Goal: Entertainment & Leisure: Consume media (video, audio)

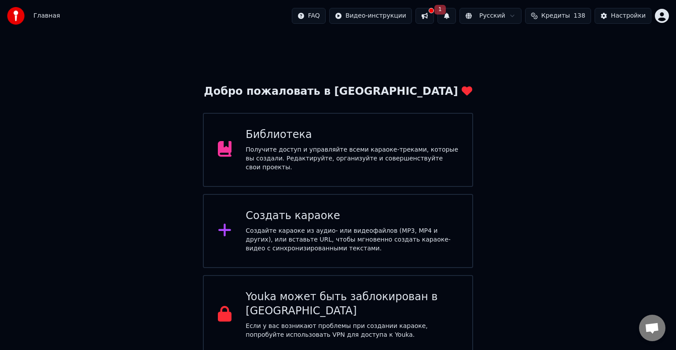
click at [434, 12] on button at bounding box center [425, 16] width 18 height 16
click at [456, 14] on button "1" at bounding box center [447, 16] width 18 height 16
click at [456, 17] on button "1" at bounding box center [447, 16] width 18 height 16
click at [523, 41] on button "Обновить" at bounding box center [526, 44] width 46 height 16
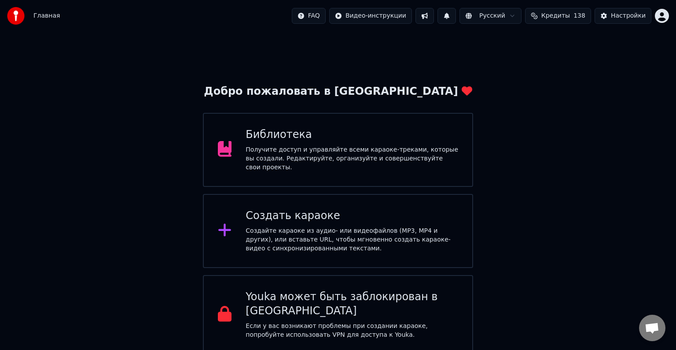
click at [370, 117] on div "Библиотека Получите доступ и управляйте всеми караоке-треками, которые вы созда…" at bounding box center [338, 150] width 270 height 74
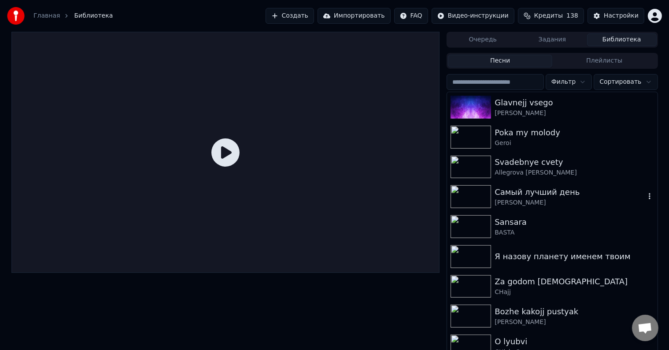
click at [556, 201] on div "[PERSON_NAME]" at bounding box center [569, 202] width 150 height 9
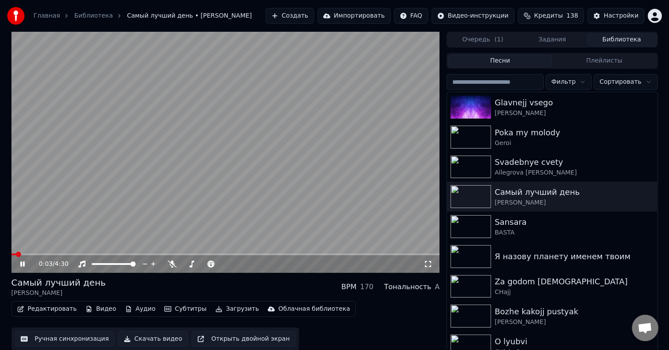
click at [25, 264] on icon at bounding box center [28, 263] width 21 height 7
click at [99, 307] on button "Видео" at bounding box center [101, 309] width 38 height 12
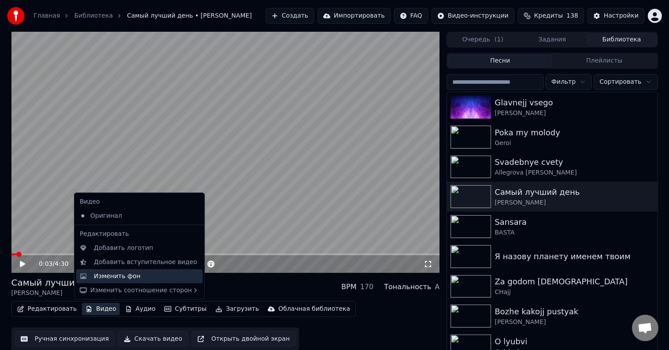
click at [114, 273] on div "Изменить фон" at bounding box center [117, 276] width 47 height 9
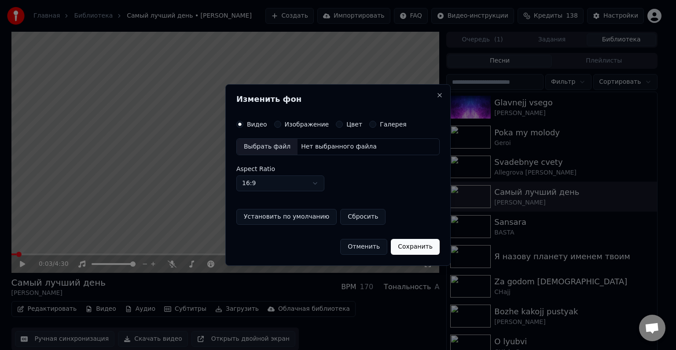
click at [301, 121] on label "Изображение" at bounding box center [307, 124] width 44 height 6
click at [281, 121] on button "Изображение" at bounding box center [277, 124] width 7 height 7
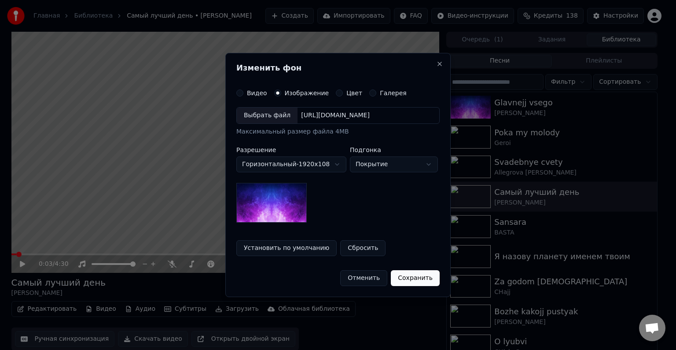
click at [259, 117] on div "Выбрать файл" at bounding box center [267, 115] width 61 height 16
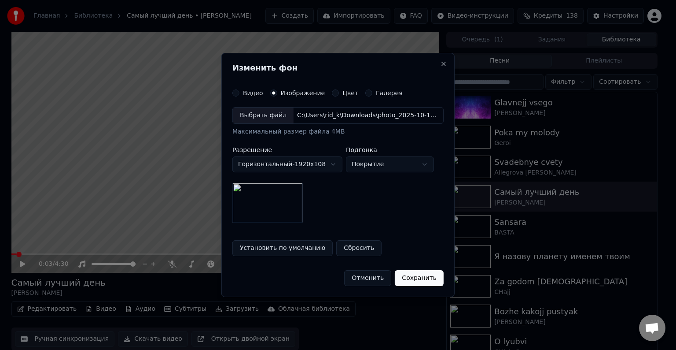
click at [410, 280] on button "Сохранить" at bounding box center [419, 278] width 49 height 16
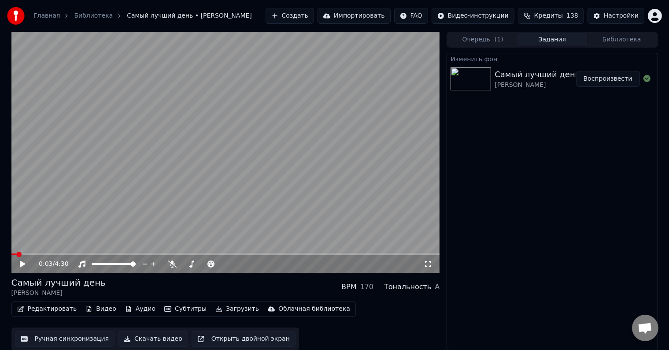
click at [614, 76] on button "Воспроизвести" at bounding box center [608, 79] width 64 height 16
click at [170, 263] on icon at bounding box center [172, 263] width 9 height 7
click at [179, 261] on div "4:17 / 4:30" at bounding box center [231, 263] width 385 height 9
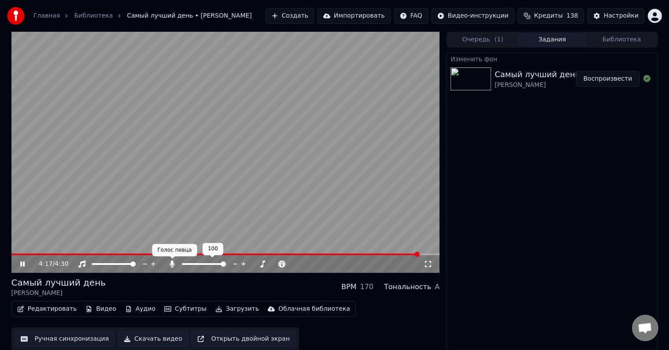
click at [176, 263] on icon at bounding box center [172, 263] width 9 height 7
click at [20, 265] on icon at bounding box center [22, 263] width 4 height 5
click at [139, 337] on button "Скачать видео" at bounding box center [153, 338] width 70 height 16
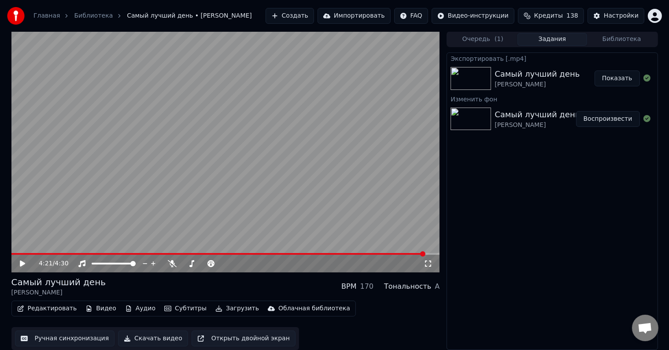
click at [612, 76] on button "Показать" at bounding box center [616, 78] width 45 height 16
click at [170, 263] on icon at bounding box center [172, 263] width 9 height 7
click at [173, 253] on span at bounding box center [92, 254] width 163 height 2
click at [19, 262] on icon at bounding box center [28, 263] width 21 height 7
click at [19, 261] on icon at bounding box center [28, 263] width 21 height 7
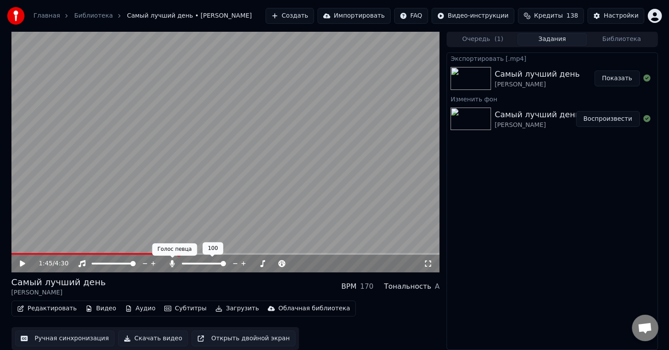
click at [177, 262] on div at bounding box center [212, 263] width 71 height 9
click at [173, 262] on icon at bounding box center [172, 263] width 9 height 7
